Goal: Check status: Check status

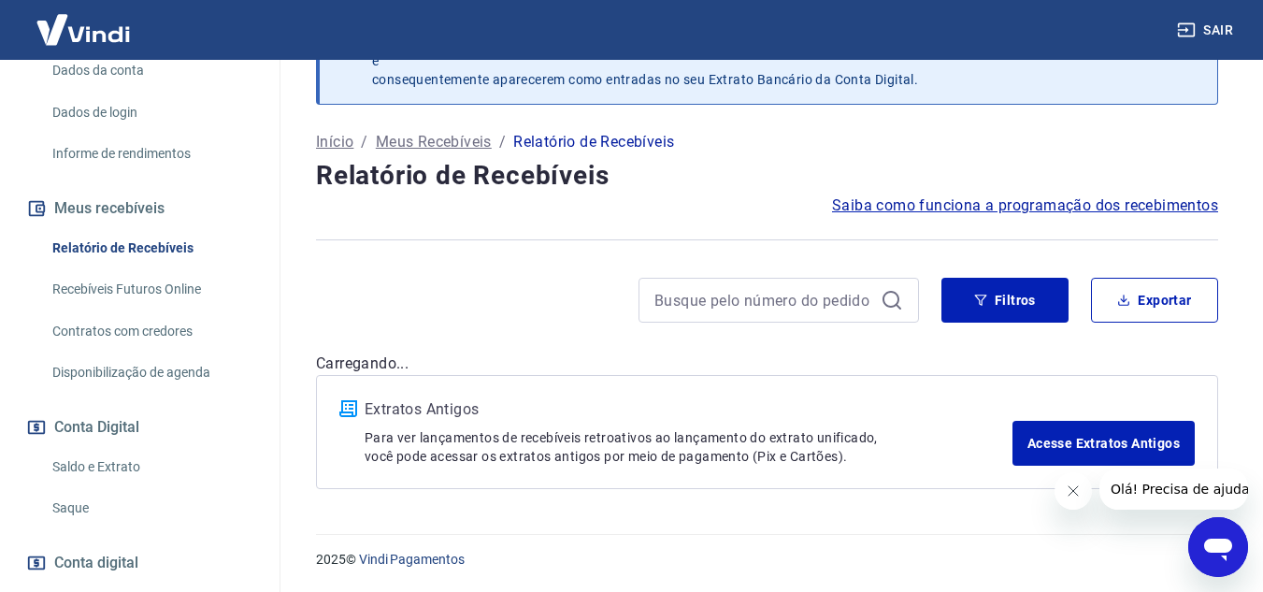
scroll to position [374, 0]
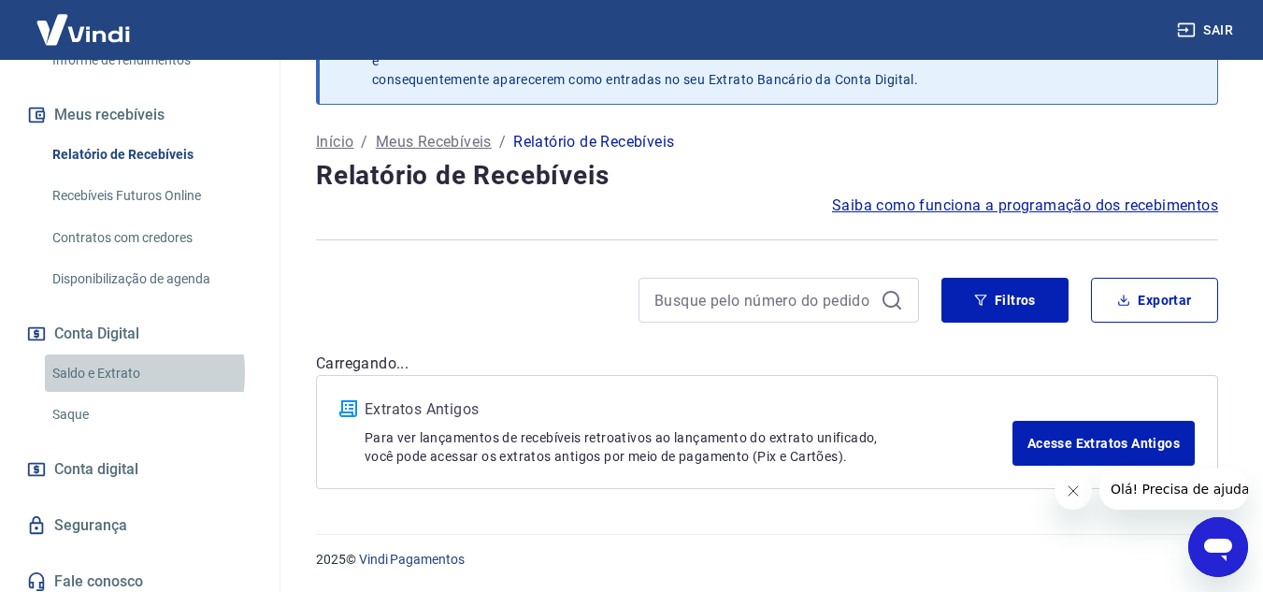
click at [88, 392] on link "Saldo e Extrato" at bounding box center [151, 373] width 212 height 38
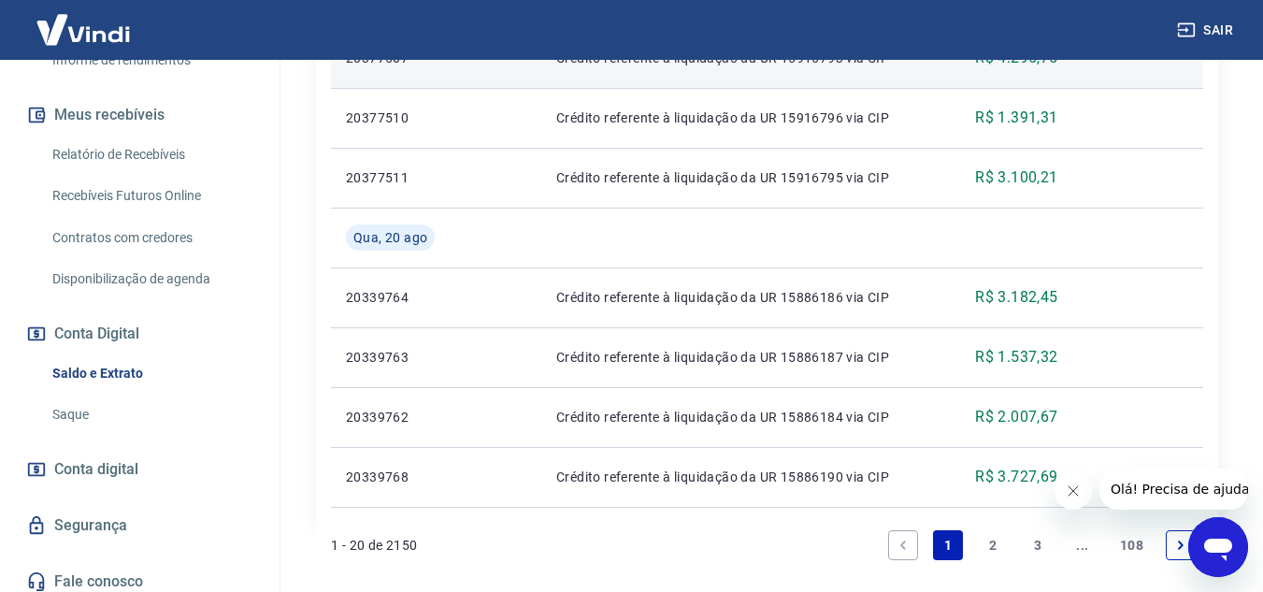
scroll to position [1624, 0]
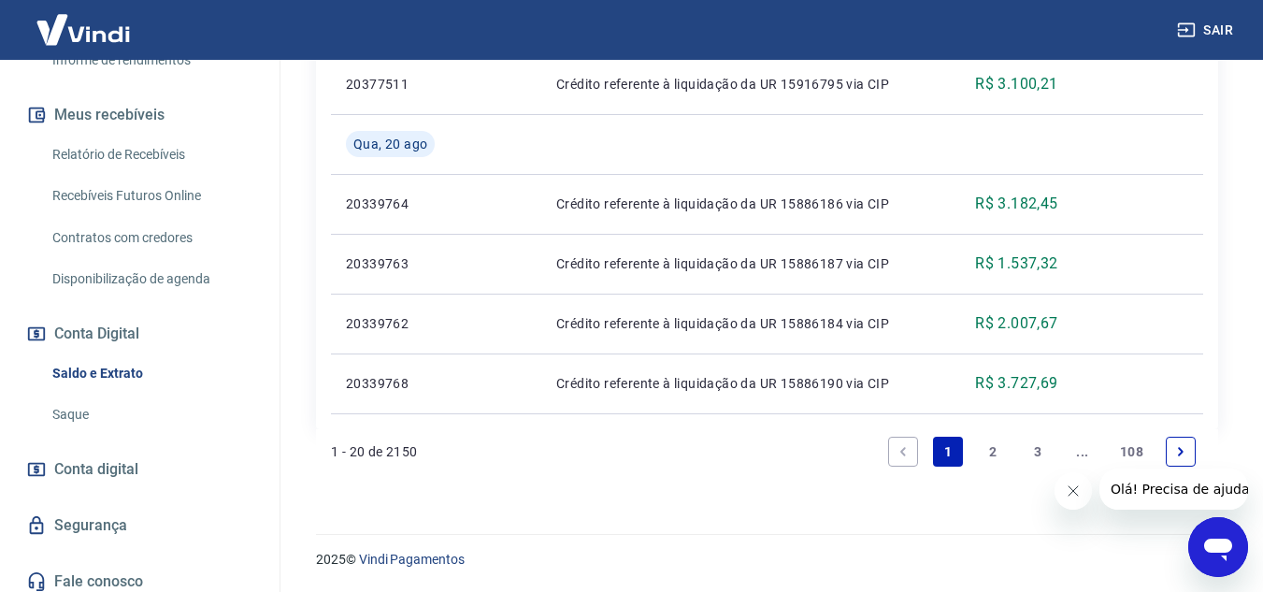
click at [987, 453] on link "2" at bounding box center [993, 452] width 30 height 30
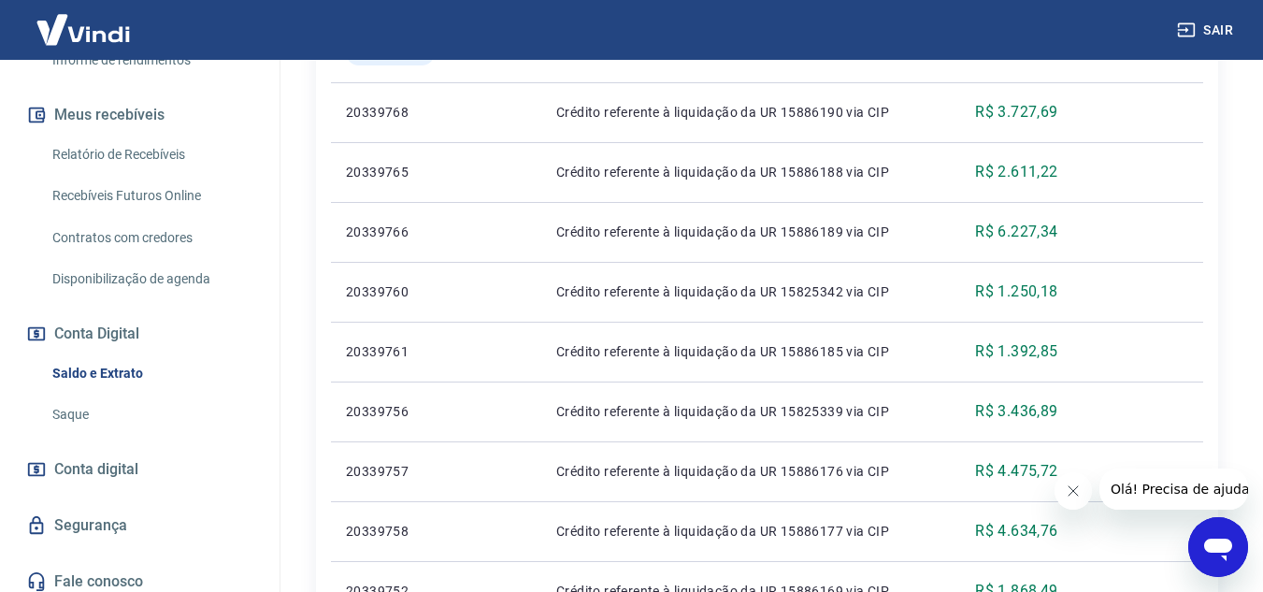
scroll to position [298, 0]
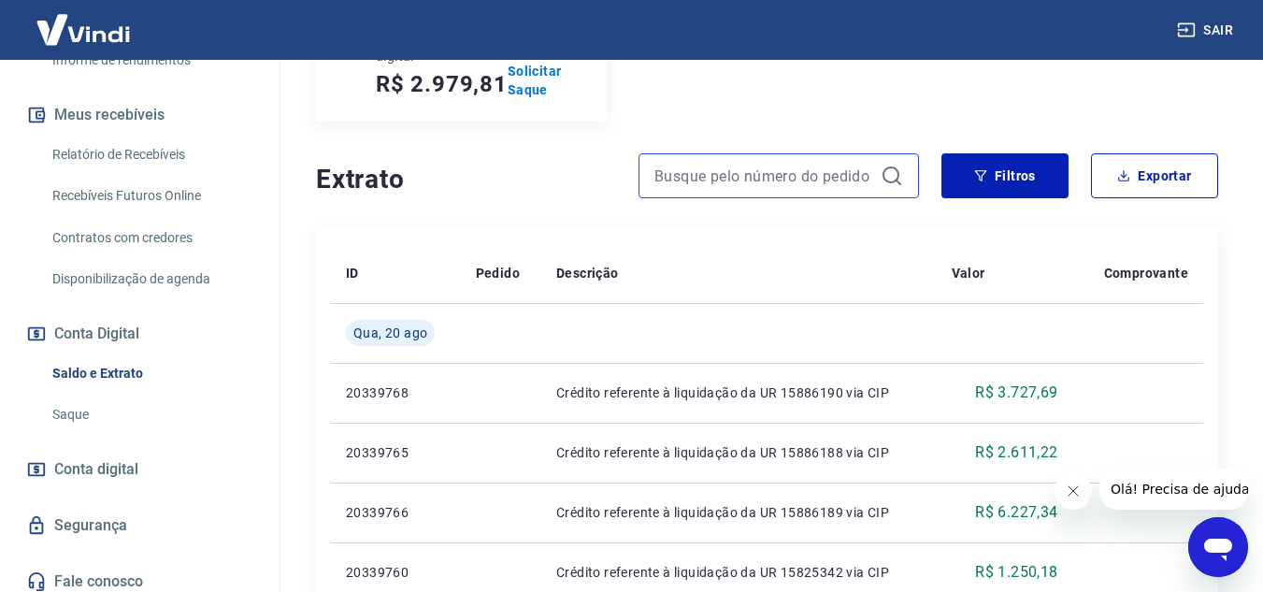
click at [771, 183] on input at bounding box center [763, 176] width 219 height 28
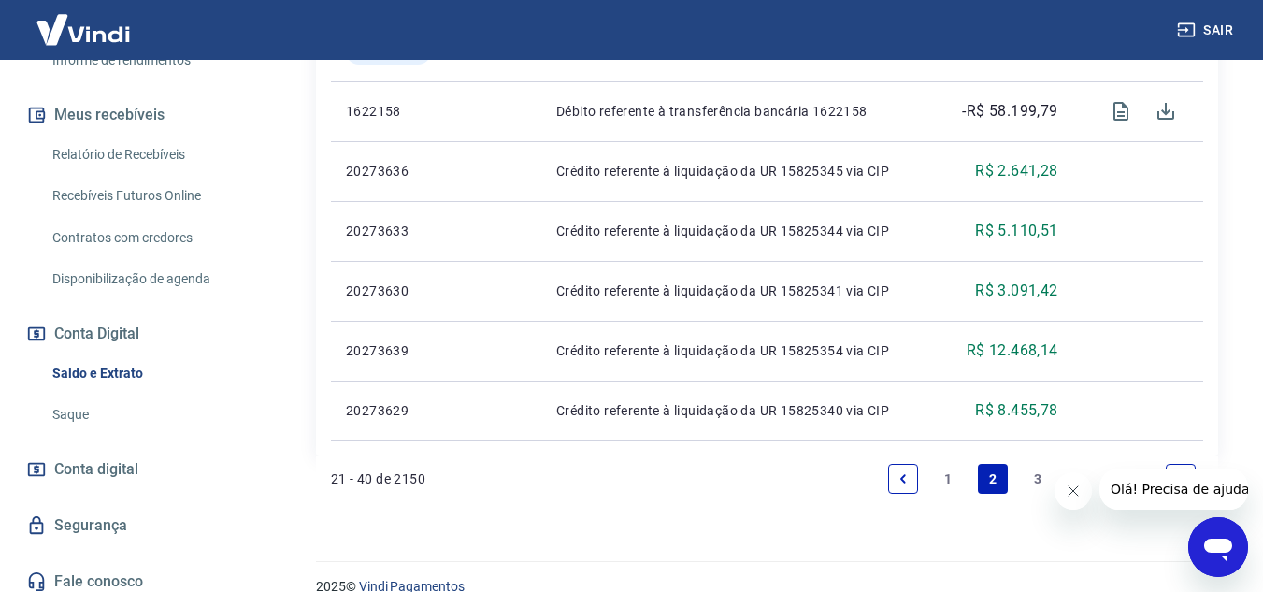
scroll to position [1564, 0]
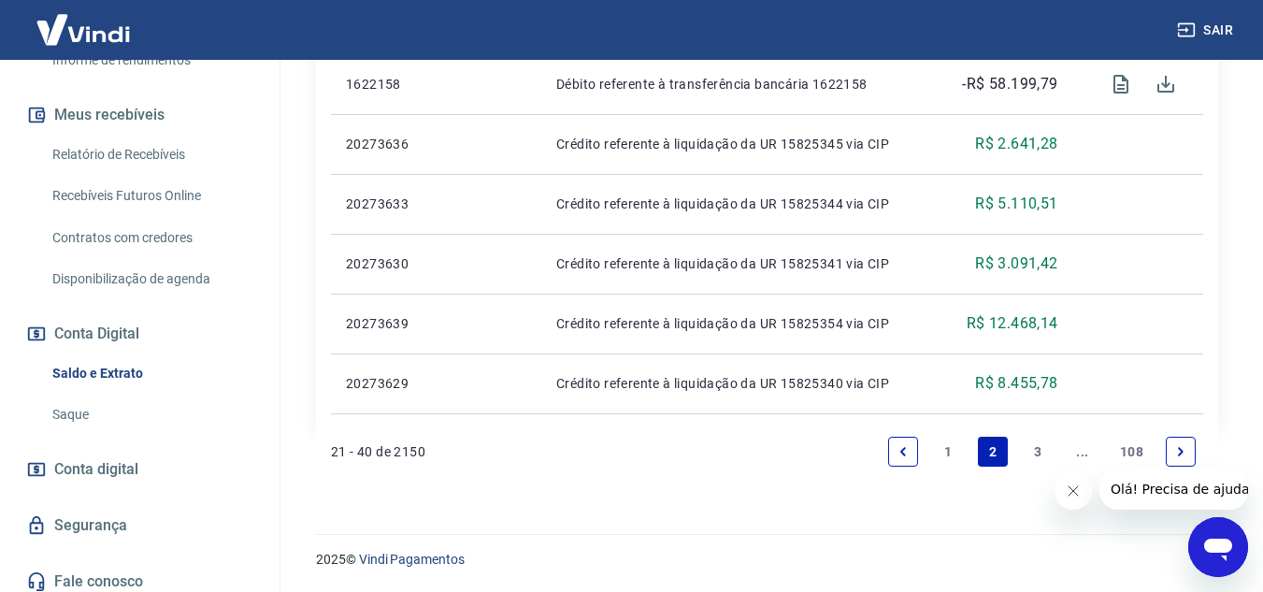
click at [945, 454] on link "1" at bounding box center [948, 452] width 30 height 30
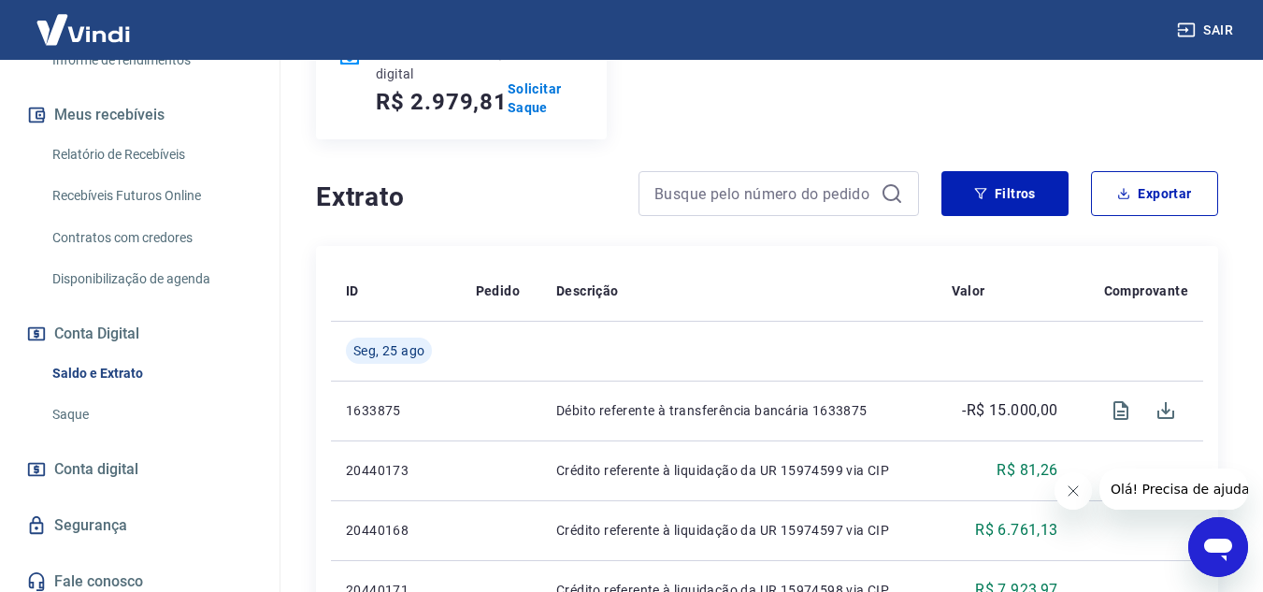
scroll to position [467, 0]
